Goal: Task Accomplishment & Management: Use online tool/utility

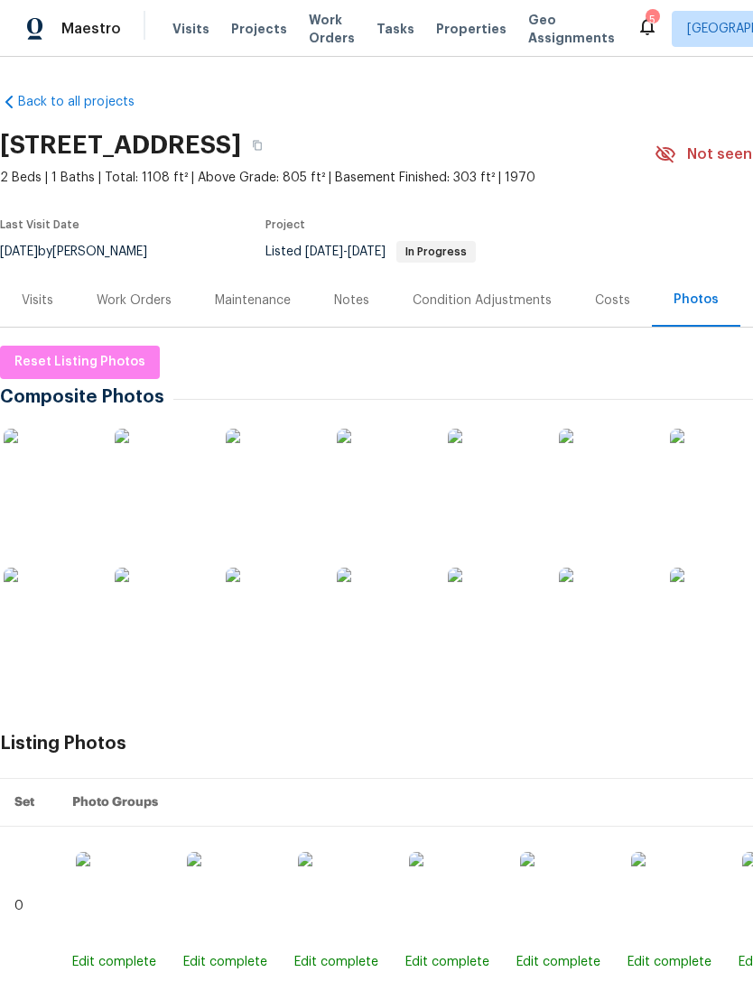
click at [144, 311] on div "Work Orders" at bounding box center [134, 300] width 118 height 53
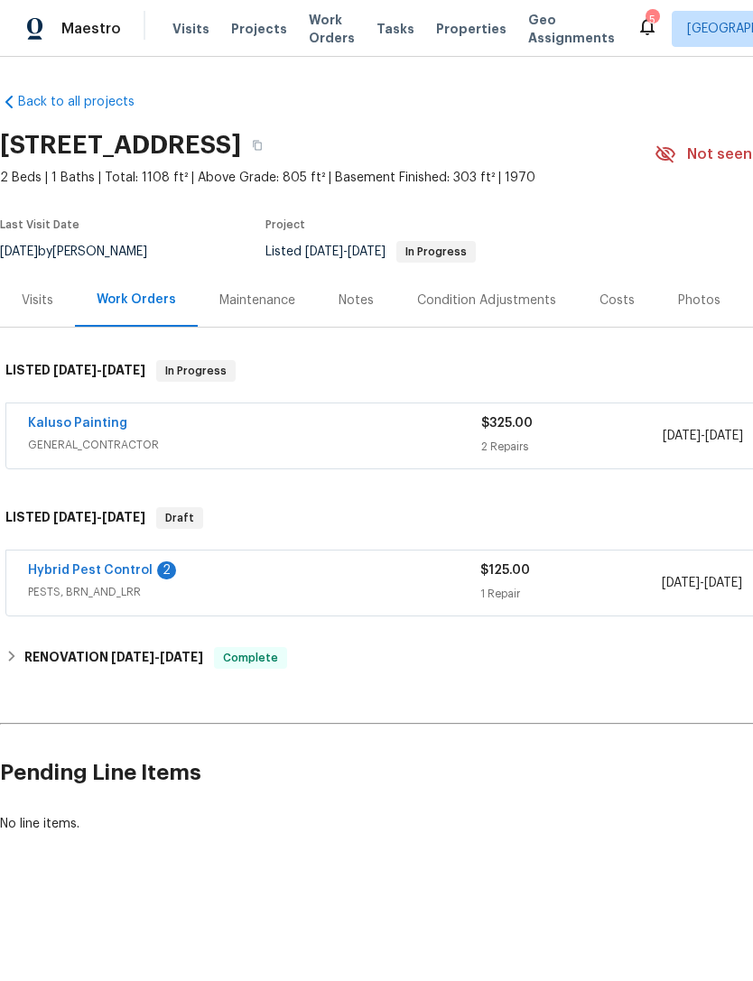
click at [127, 570] on link "Hybrid Pest Control" at bounding box center [90, 570] width 125 height 13
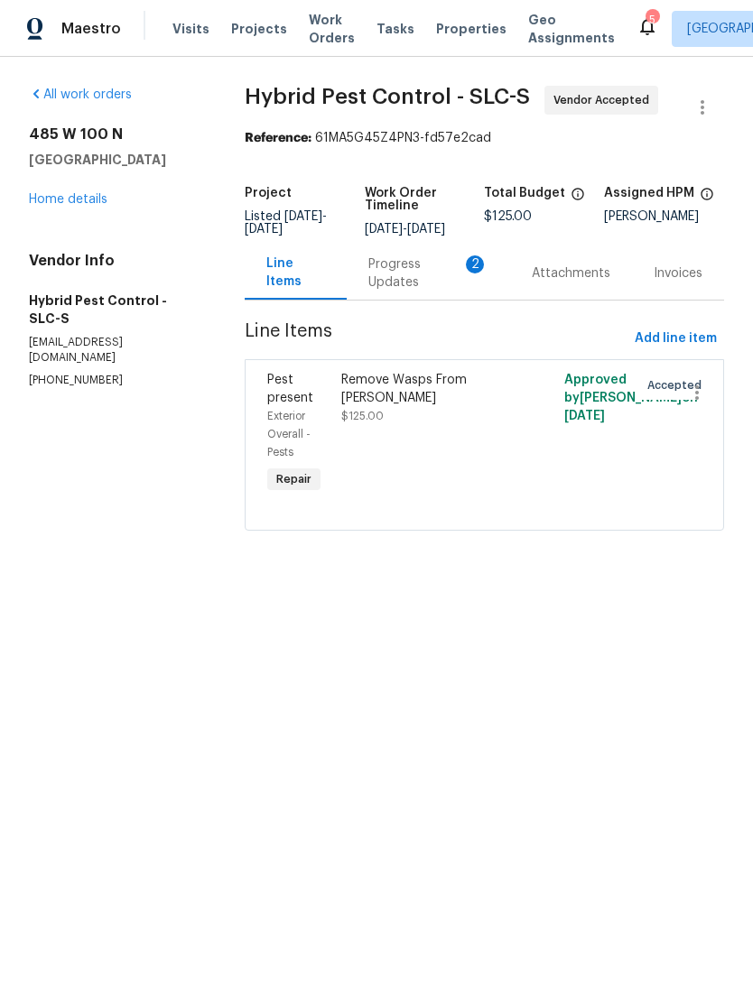
click at [453, 292] on div "Progress Updates 2" at bounding box center [428, 273] width 120 height 36
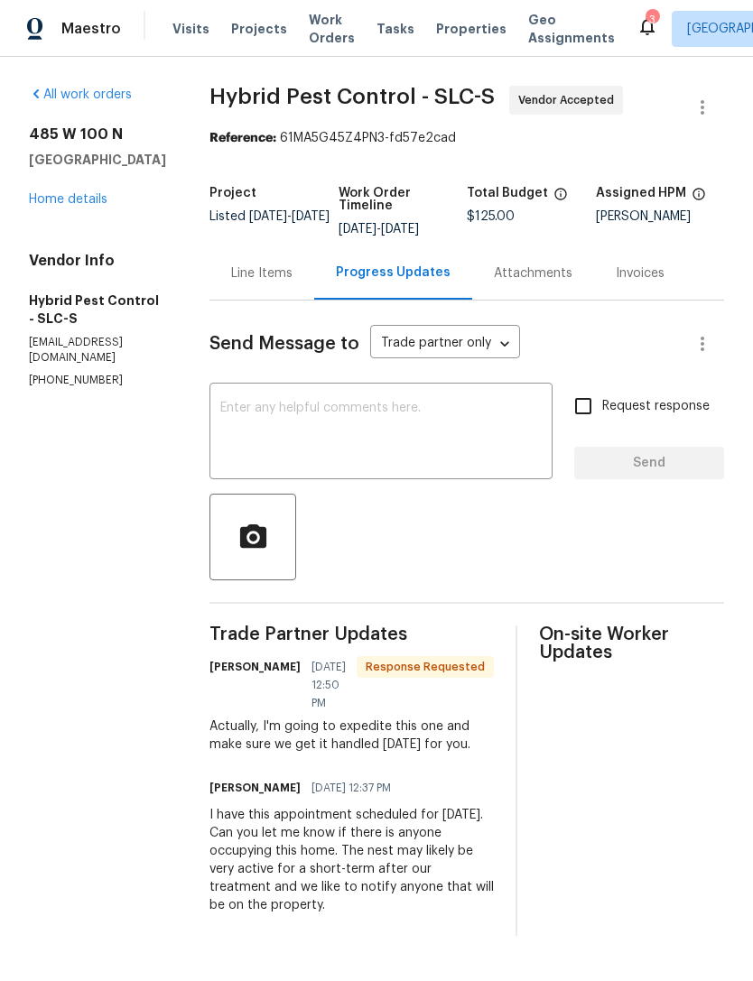
scroll to position [1, 0]
click at [365, 437] on textarea at bounding box center [380, 433] width 321 height 63
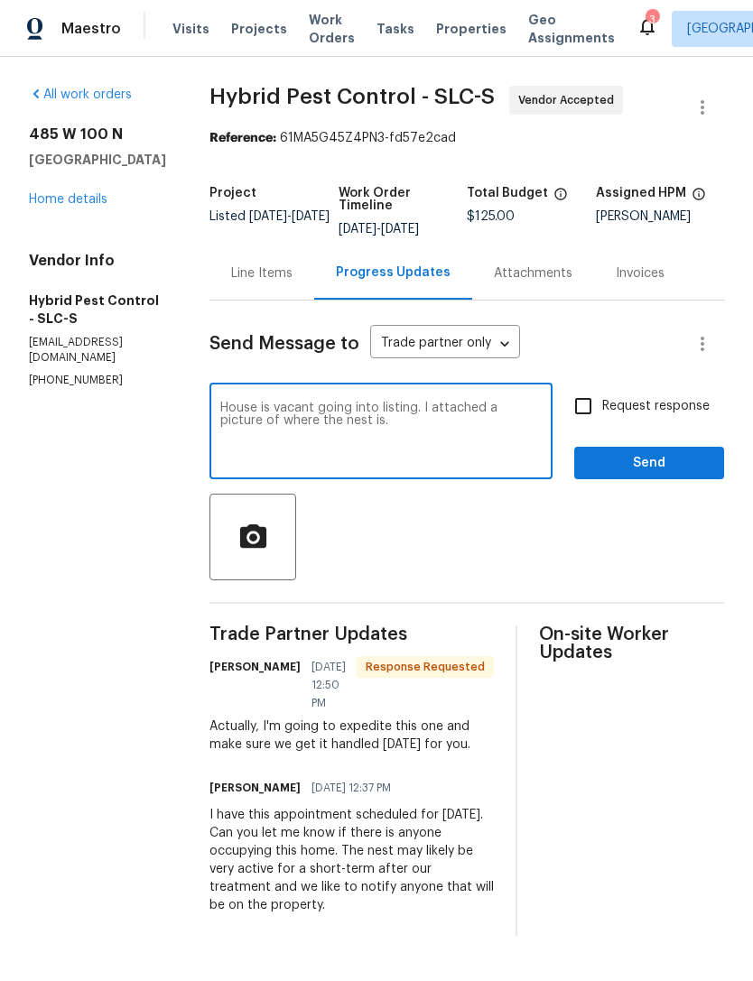
type textarea "House is vacant going into listing. I attached a picture of where the nest is."
click at [589, 416] on input "Request response" at bounding box center [583, 406] width 38 height 38
checkbox input "true"
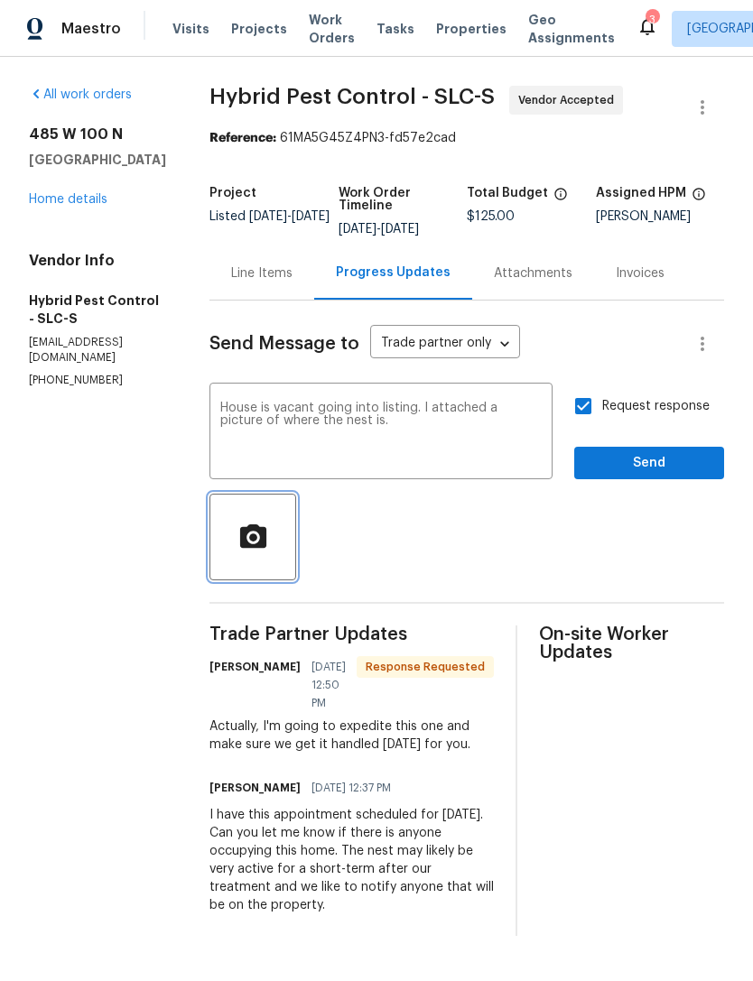
click at [265, 547] on icon "button" at bounding box center [252, 535] width 26 height 23
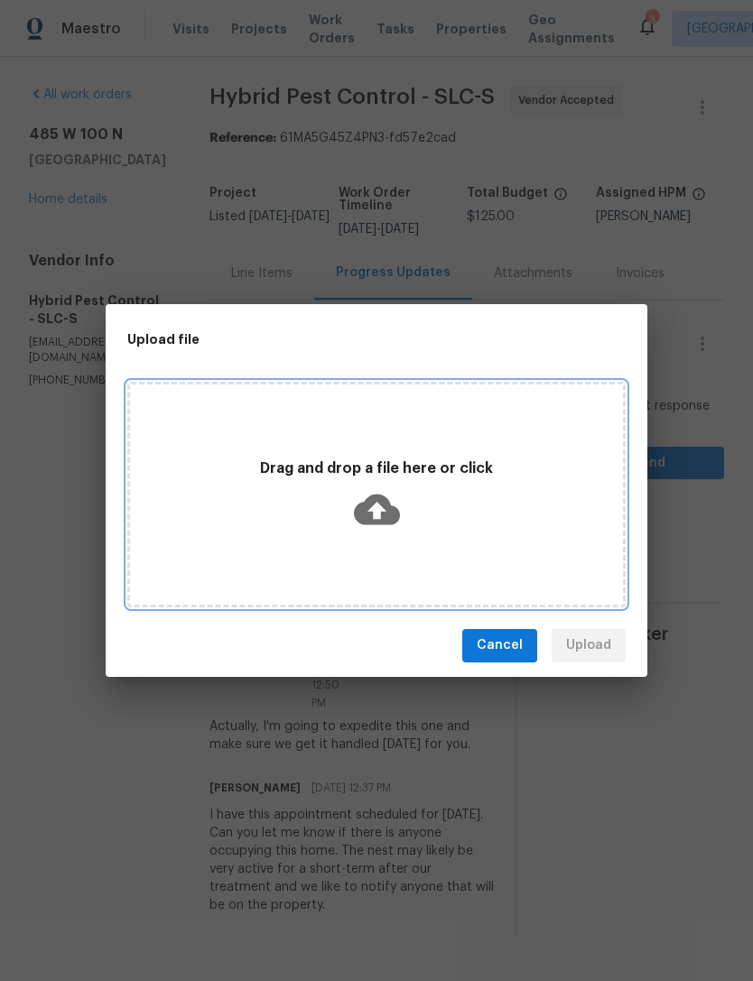
click at [386, 508] on icon at bounding box center [377, 509] width 46 height 31
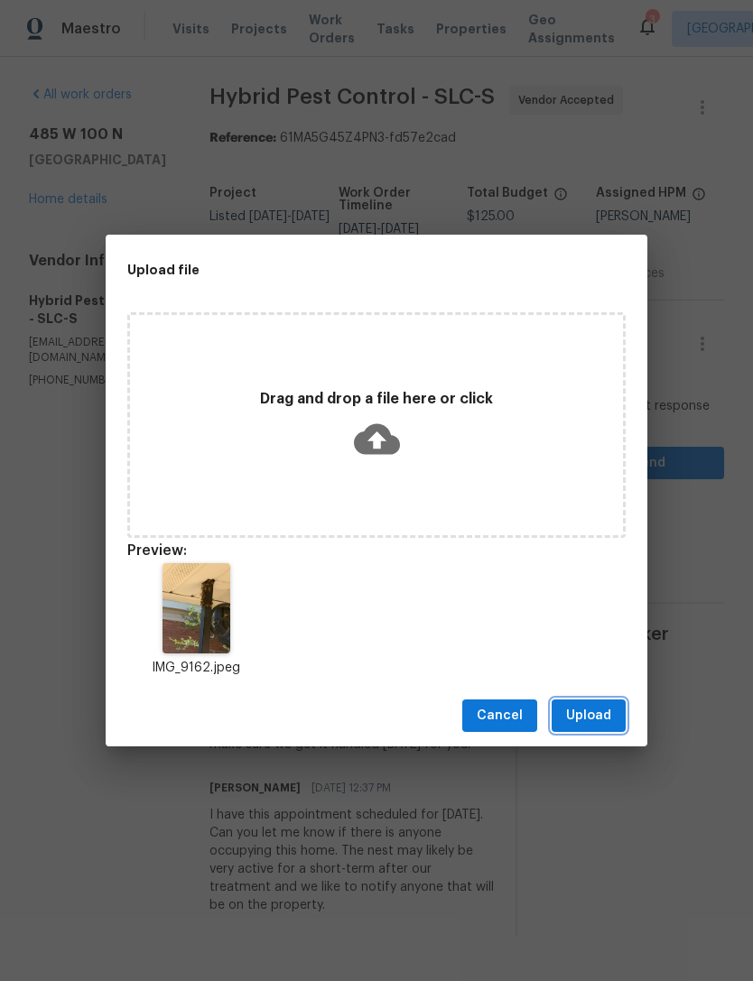
click at [587, 719] on span "Upload" at bounding box center [588, 716] width 45 height 23
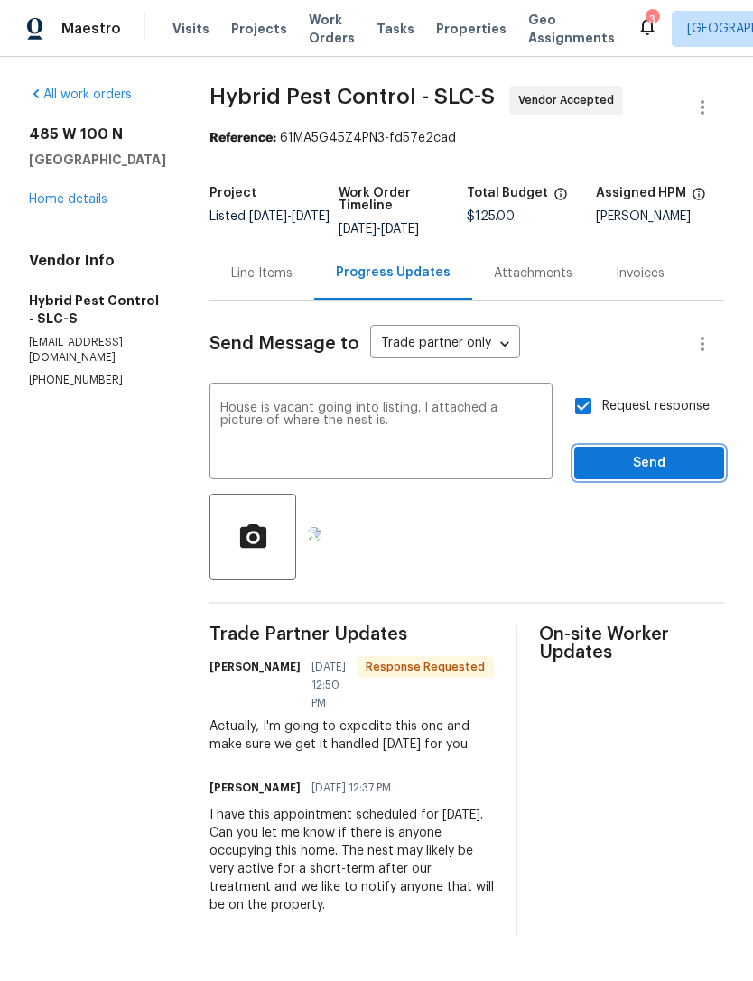
click at [647, 472] on span "Send" at bounding box center [649, 463] width 121 height 23
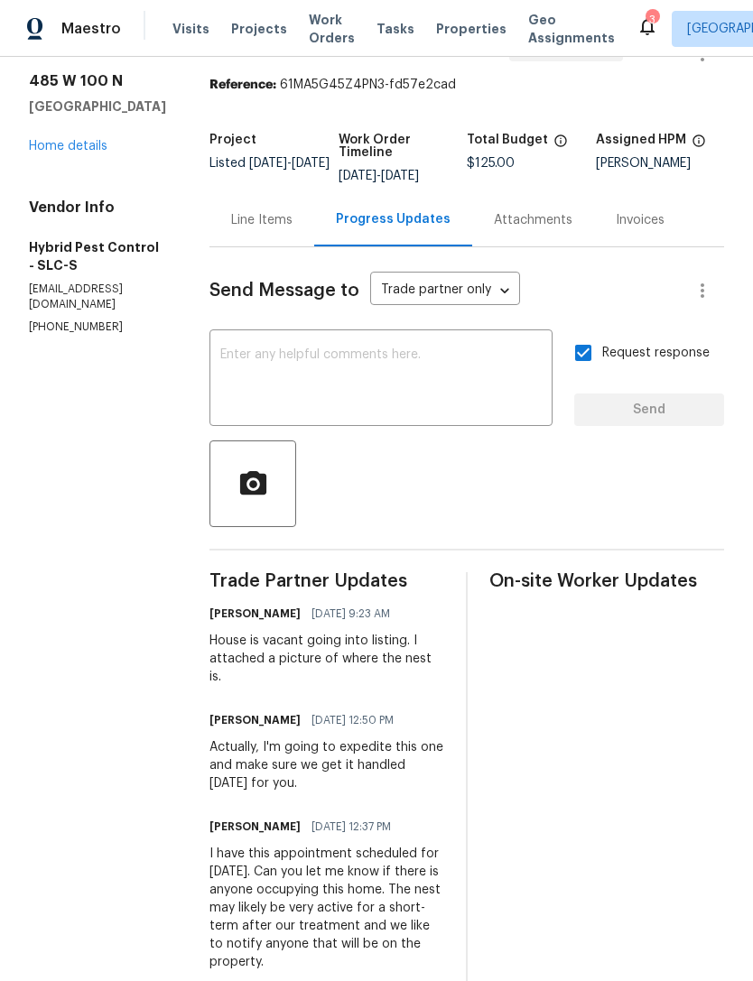
scroll to position [50, 0]
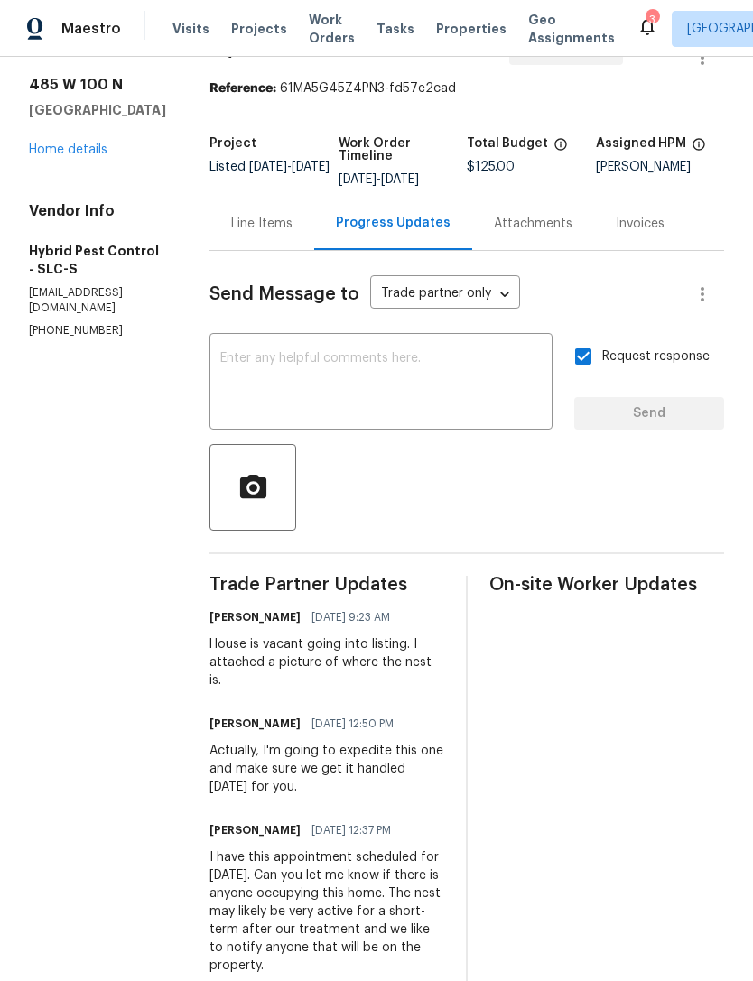
click at [86, 151] on link "Home details" at bounding box center [68, 150] width 79 height 13
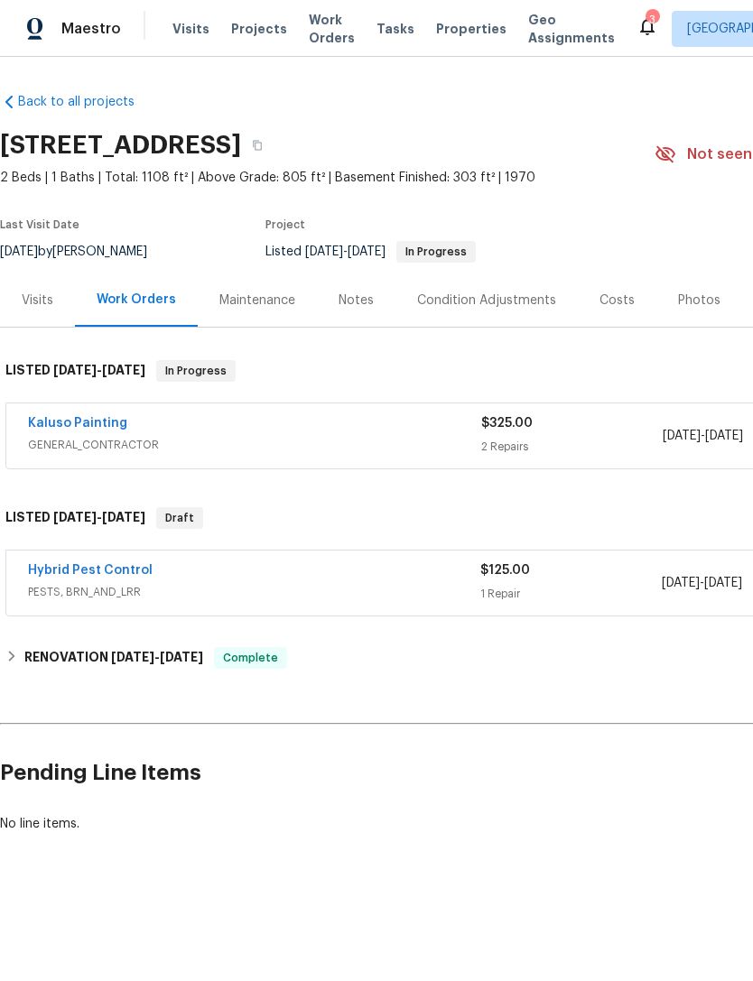
click at [81, 397] on div "LISTED 8/14/25 - 8/15/25 In Progress" at bounding box center [510, 371] width 1020 height 58
click at [93, 427] on link "Kaluso Painting" at bounding box center [77, 423] width 99 height 13
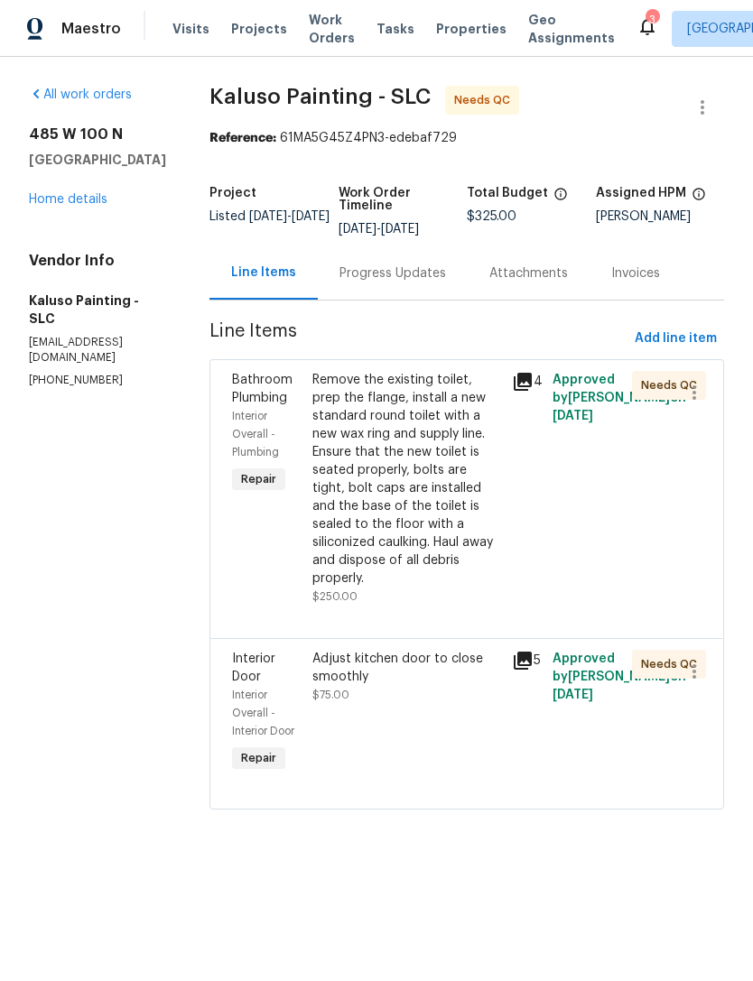
click at [440, 476] on div "Remove the existing toilet, prep the flange, install a new standard round toile…" at bounding box center [407, 479] width 190 height 217
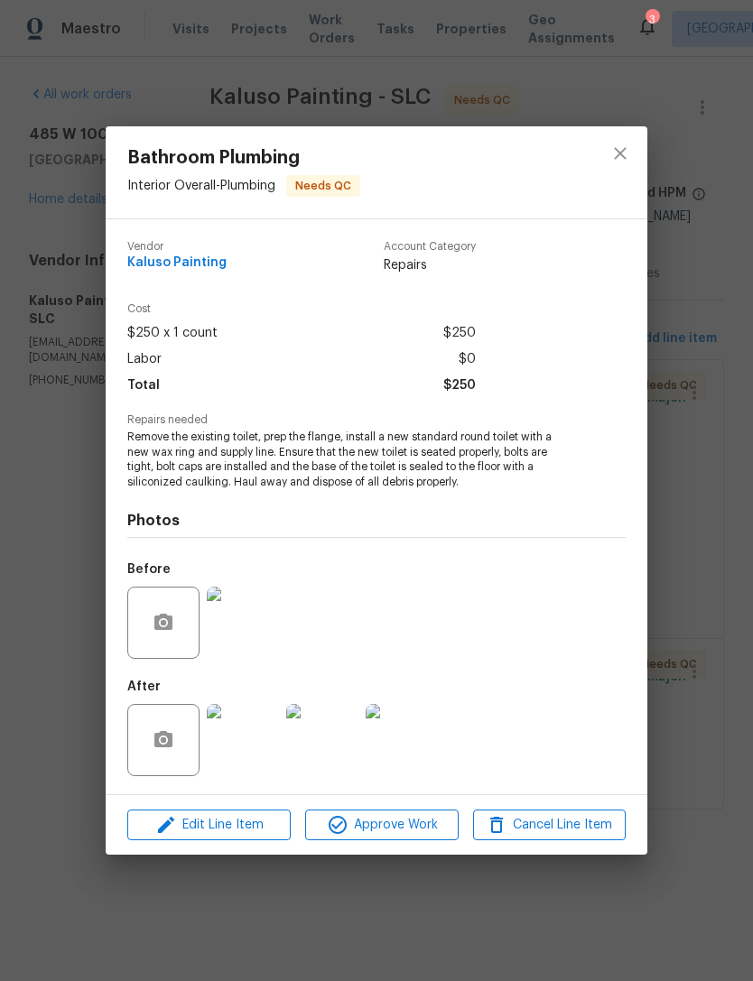
click at [243, 743] on img at bounding box center [243, 740] width 72 height 72
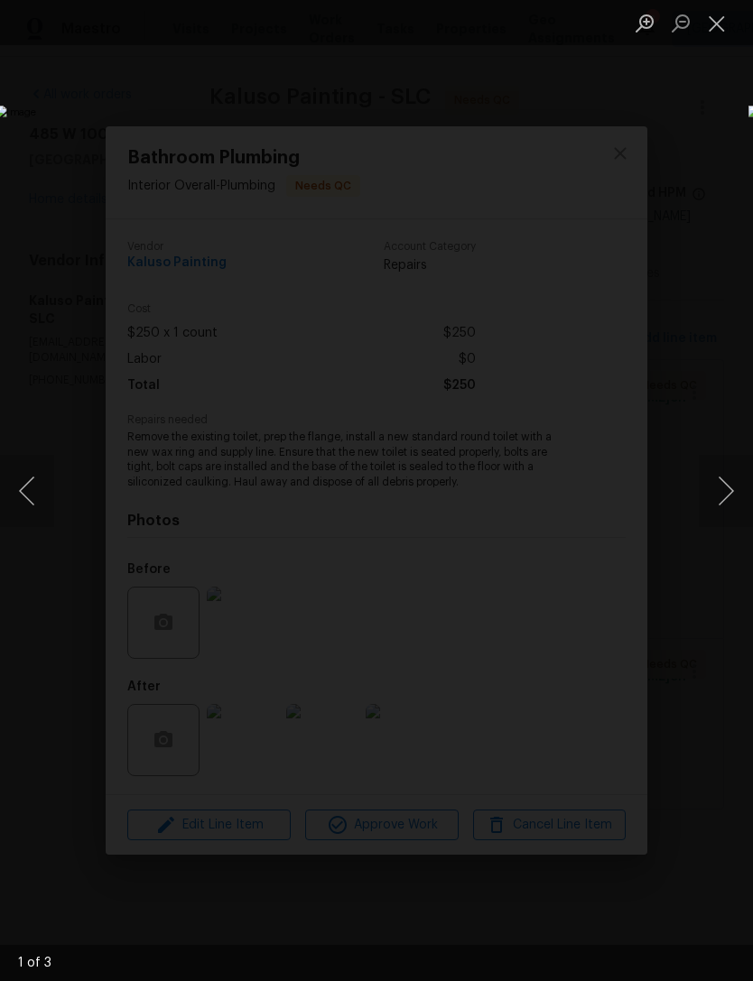
click at [729, 493] on button "Next image" at bounding box center [726, 491] width 54 height 72
click at [728, 491] on button "Next image" at bounding box center [726, 491] width 54 height 72
click at [727, 494] on button "Next image" at bounding box center [726, 491] width 54 height 72
click at [718, 27] on button "Close lightbox" at bounding box center [717, 23] width 36 height 32
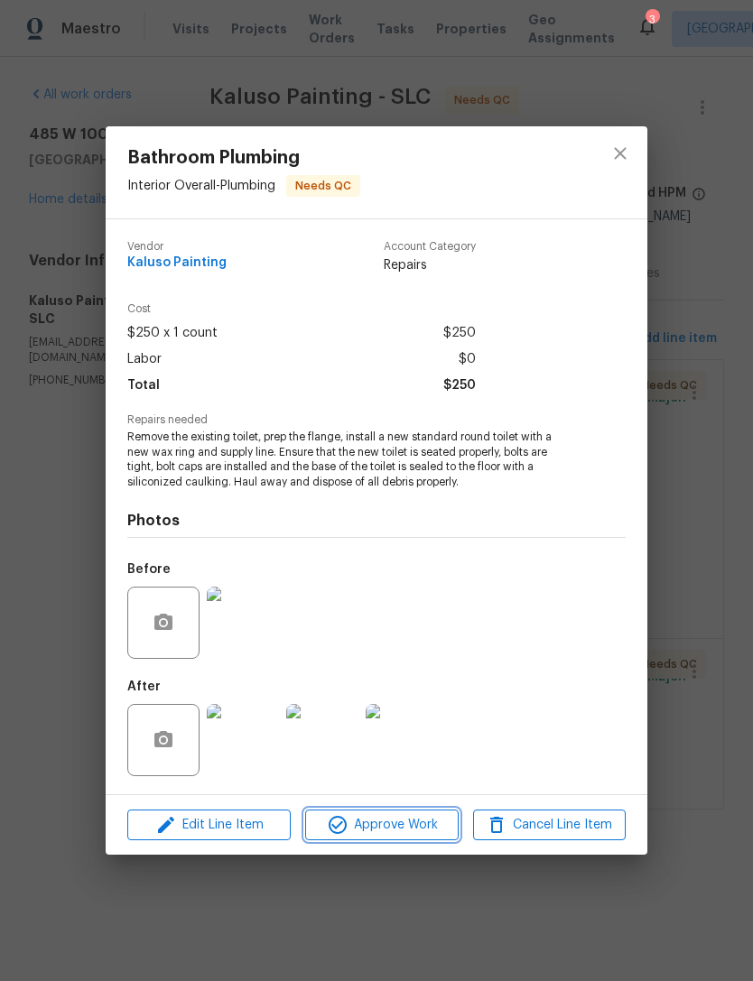
click at [388, 822] on span "Approve Work" at bounding box center [382, 825] width 142 height 23
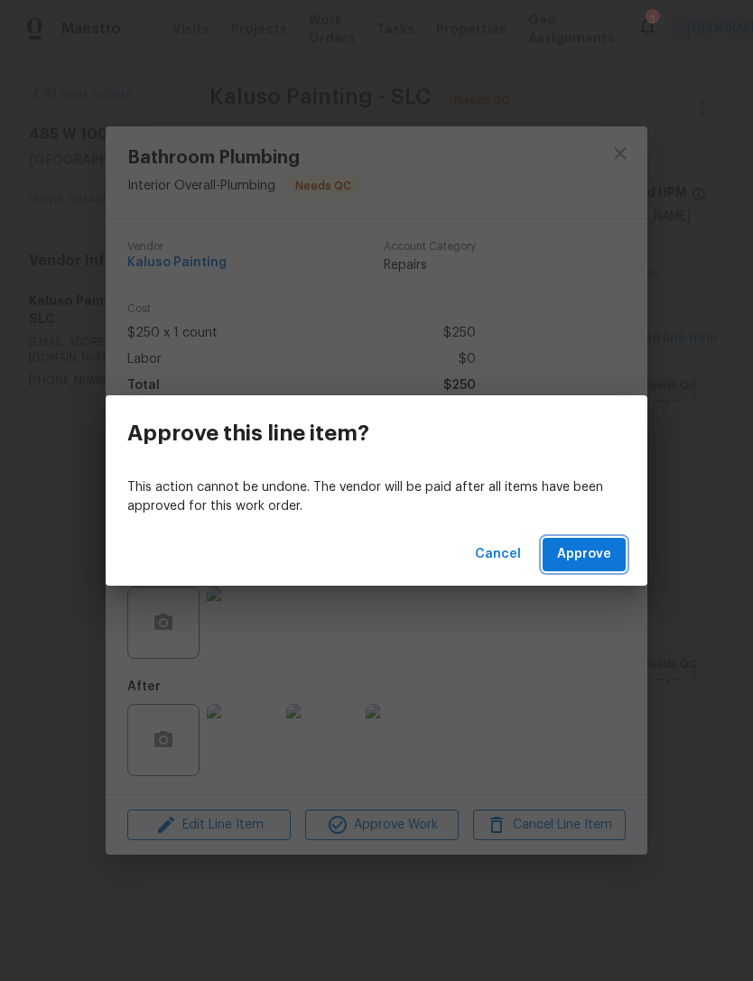
click at [596, 544] on span "Approve" at bounding box center [584, 554] width 54 height 23
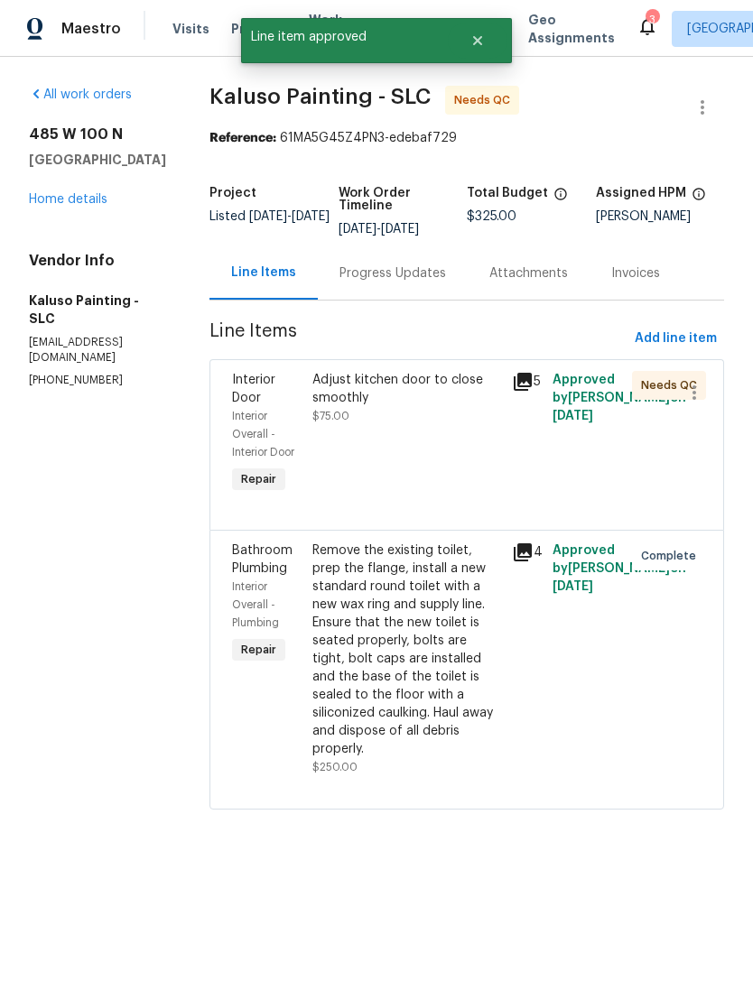
click at [423, 489] on div "Adjust kitchen door to close smoothly $75.00" at bounding box center [407, 434] width 200 height 137
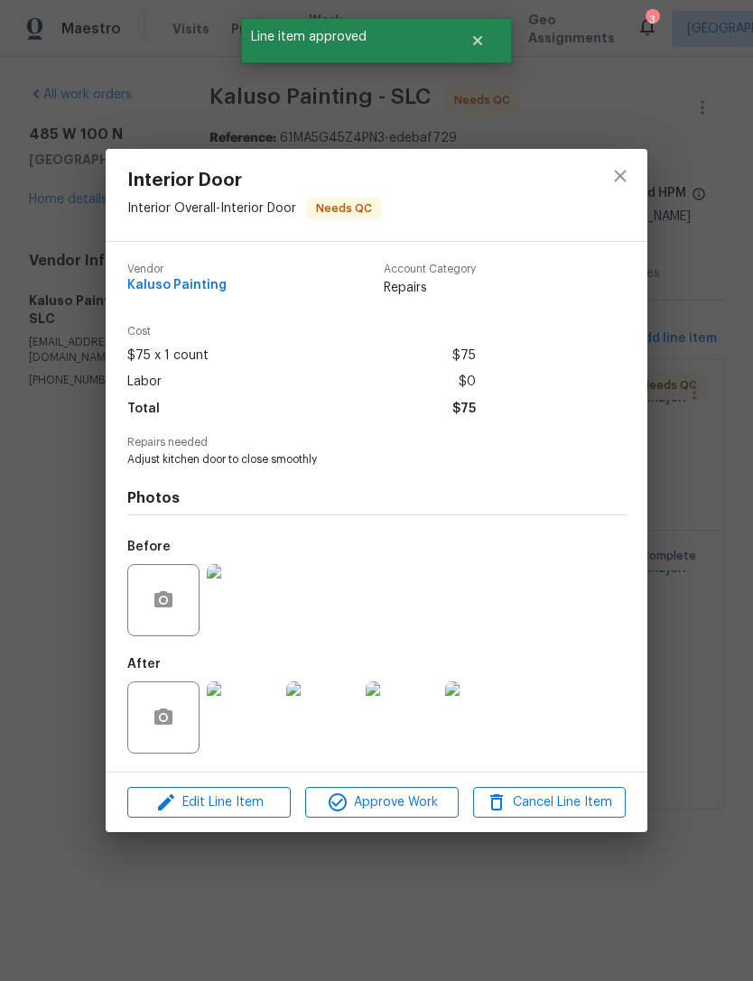
click at [241, 748] on img at bounding box center [243, 718] width 72 height 72
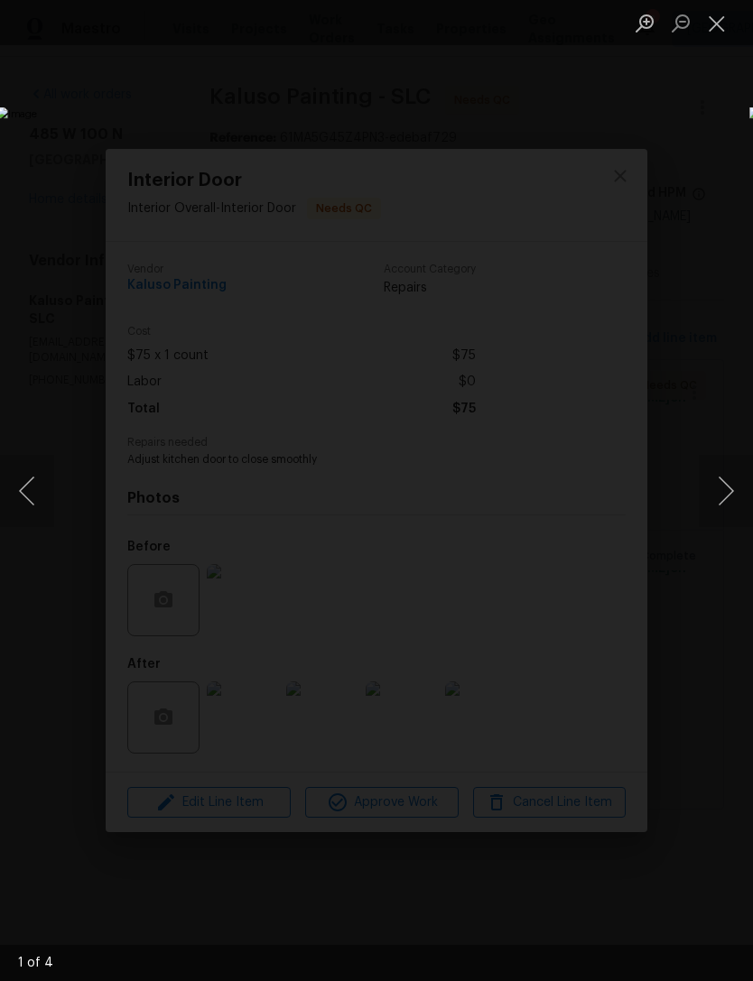
click at [713, 497] on button "Next image" at bounding box center [726, 491] width 54 height 72
click at [731, 491] on button "Next image" at bounding box center [726, 491] width 54 height 72
click at [725, 489] on button "Next image" at bounding box center [726, 491] width 54 height 72
click at [703, 32] on button "Close lightbox" at bounding box center [717, 23] width 36 height 32
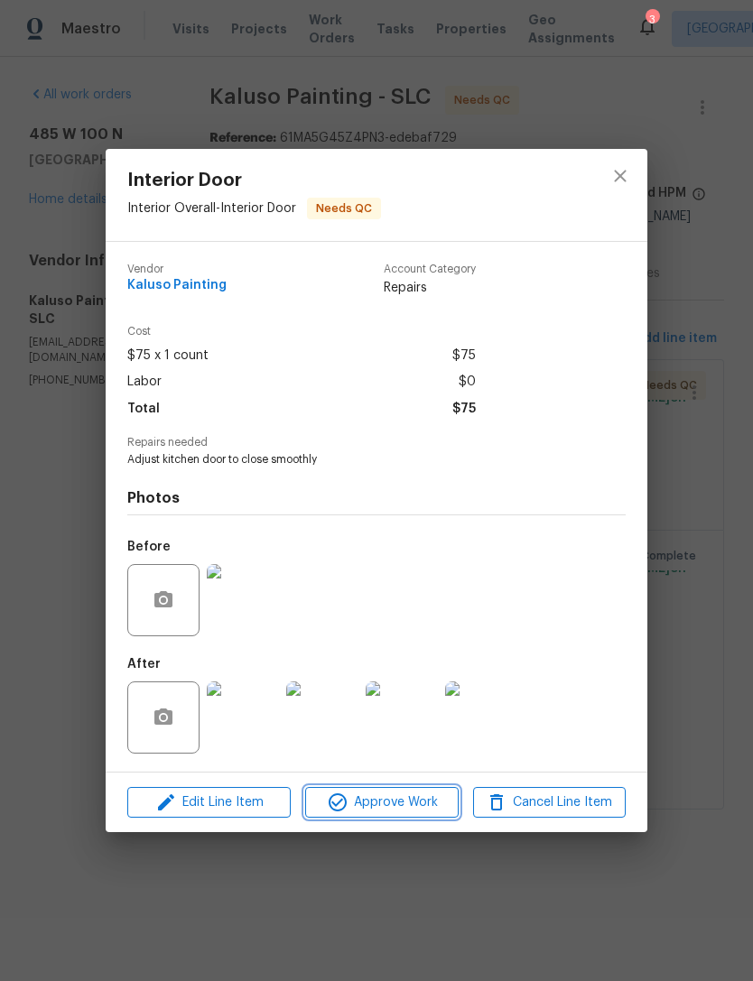
click at [413, 797] on span "Approve Work" at bounding box center [382, 803] width 142 height 23
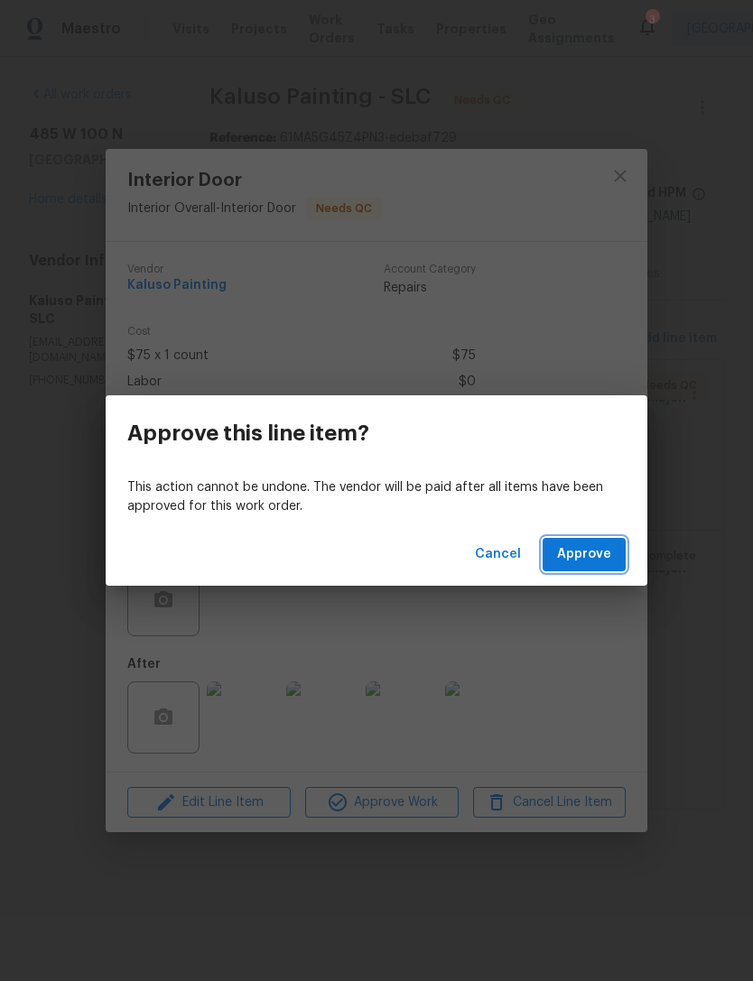
click at [587, 556] on span "Approve" at bounding box center [584, 554] width 54 height 23
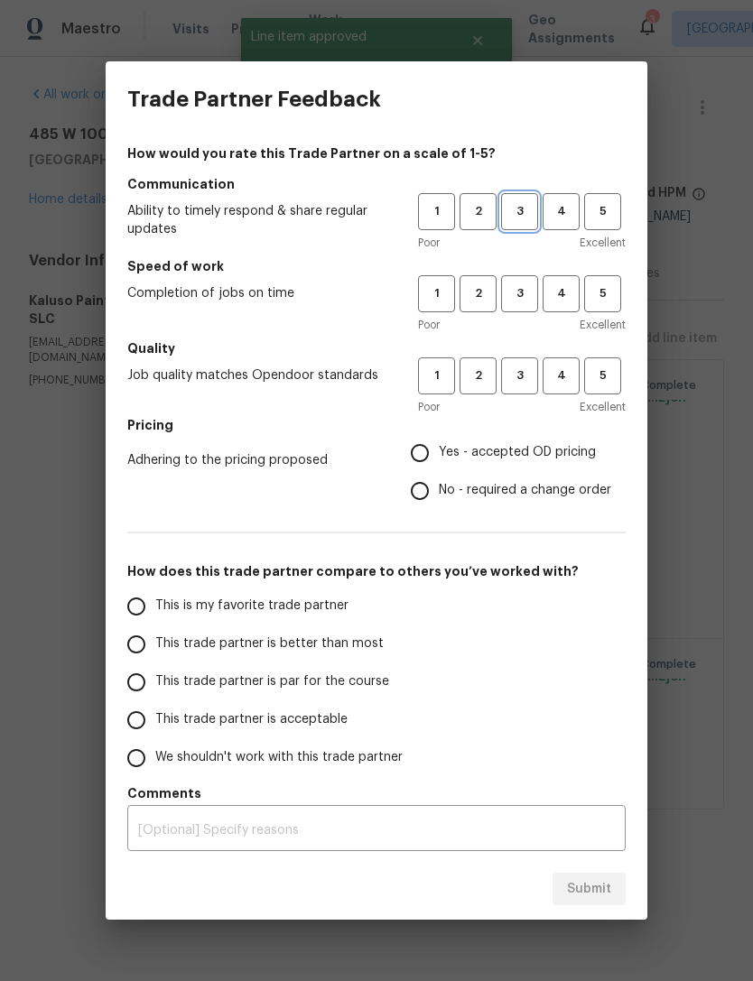
click at [525, 210] on span "3" at bounding box center [519, 211] width 33 height 21
click at [536, 299] on button "3" at bounding box center [519, 293] width 37 height 37
click at [522, 393] on button "3" at bounding box center [519, 375] width 37 height 37
click at [431, 453] on input "Yes - accepted OD pricing" at bounding box center [420, 453] width 38 height 38
radio input "true"
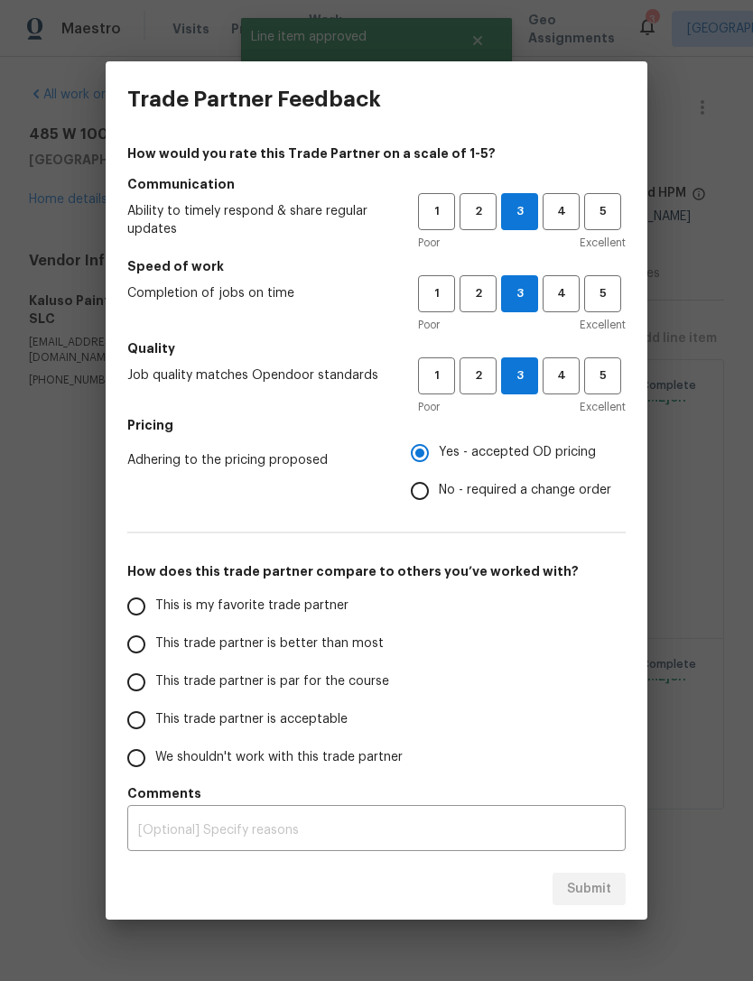
click at [146, 603] on input "This is my favorite trade partner" at bounding box center [136, 607] width 38 height 38
click at [598, 892] on span "Submit" at bounding box center [589, 889] width 44 height 23
radio input "true"
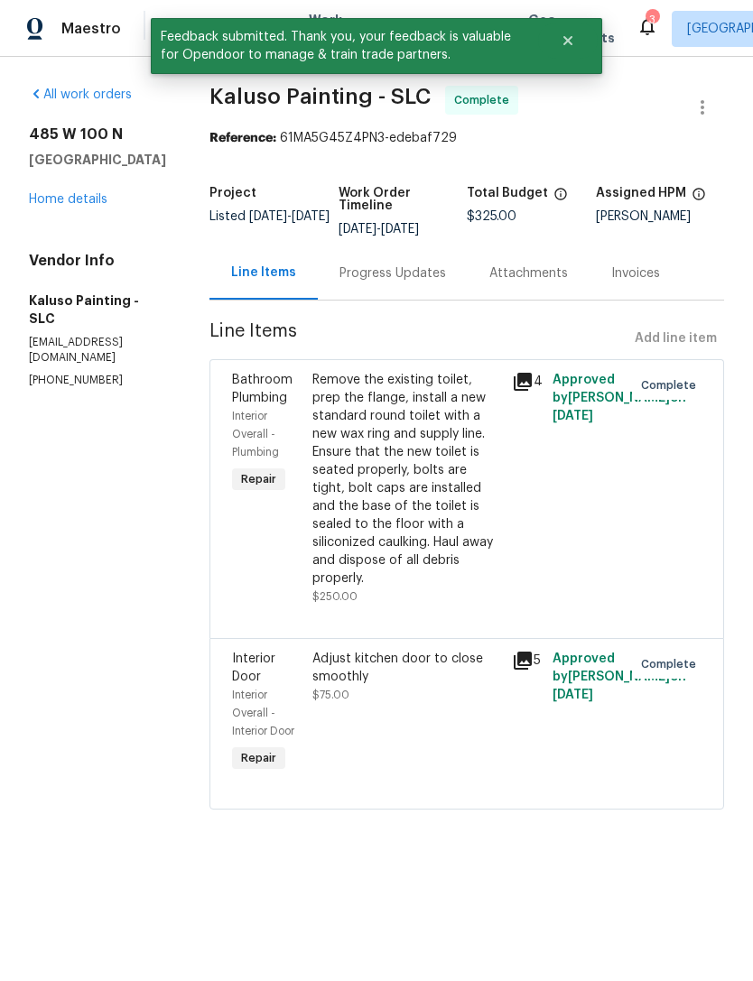
click at [80, 203] on link "Home details" at bounding box center [68, 199] width 79 height 13
